Goal: Information Seeking & Learning: Learn about a topic

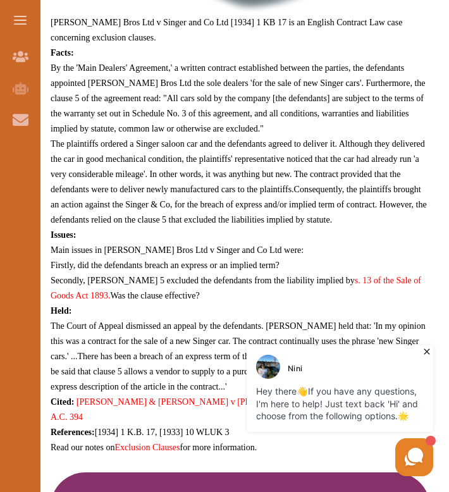
scroll to position [648, 0]
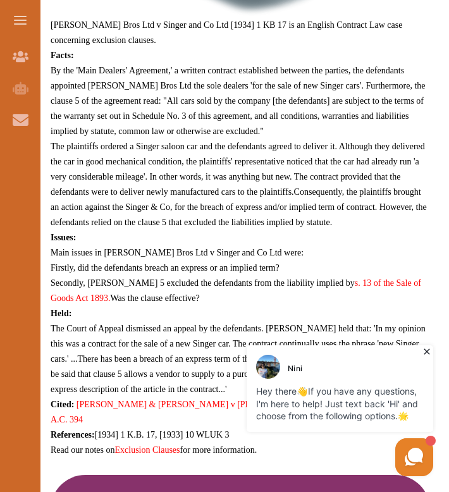
click at [214, 27] on span "Andrews Bros Ltd v Singer and Co Ltd [1934] 1 KB 17 is an English Contract Law …" at bounding box center [227, 32] width 352 height 25
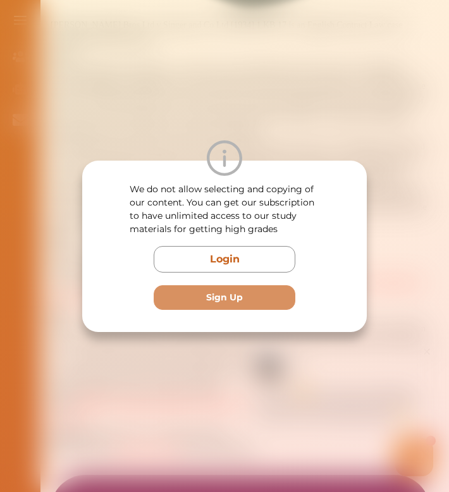
click at [187, 140] on div at bounding box center [224, 157] width 285 height 35
